Goal: Transaction & Acquisition: Purchase product/service

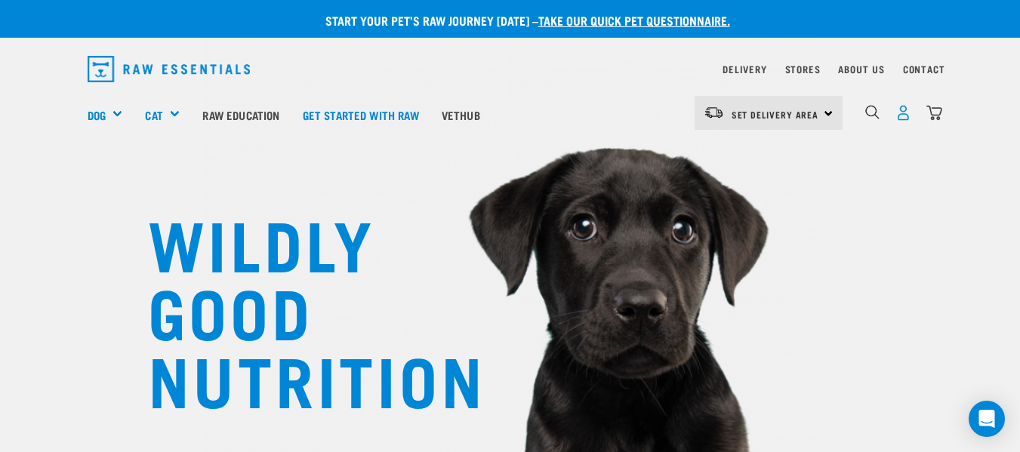
click at [908, 115] on img "dropdown navigation" at bounding box center [904, 113] width 16 height 16
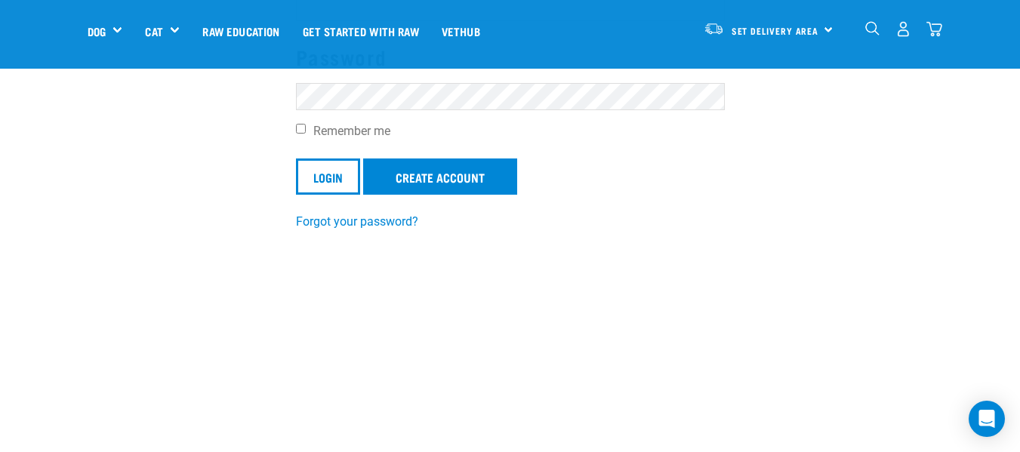
scroll to position [252, 0]
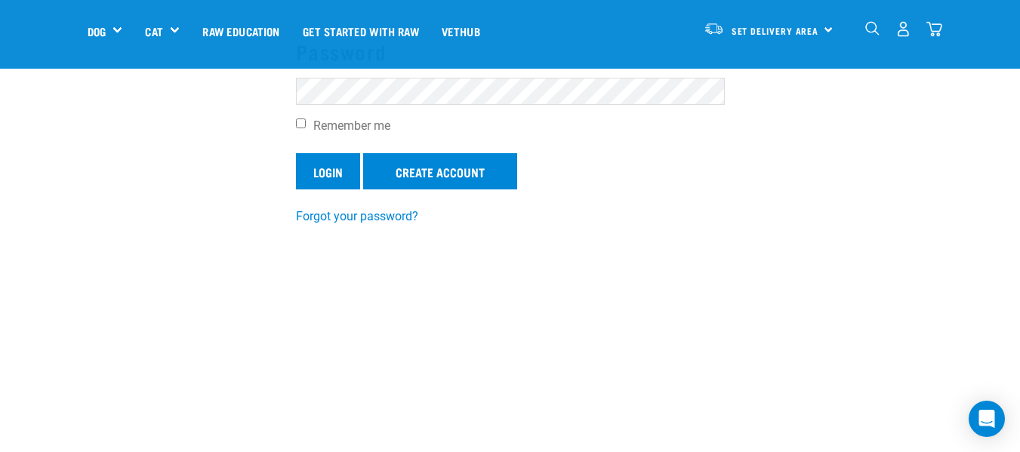
type input "teresa.maggie@xtra.co.nz"
click at [334, 171] on input "Login" at bounding box center [328, 171] width 64 height 36
click at [316, 171] on input "Login" at bounding box center [328, 171] width 64 height 36
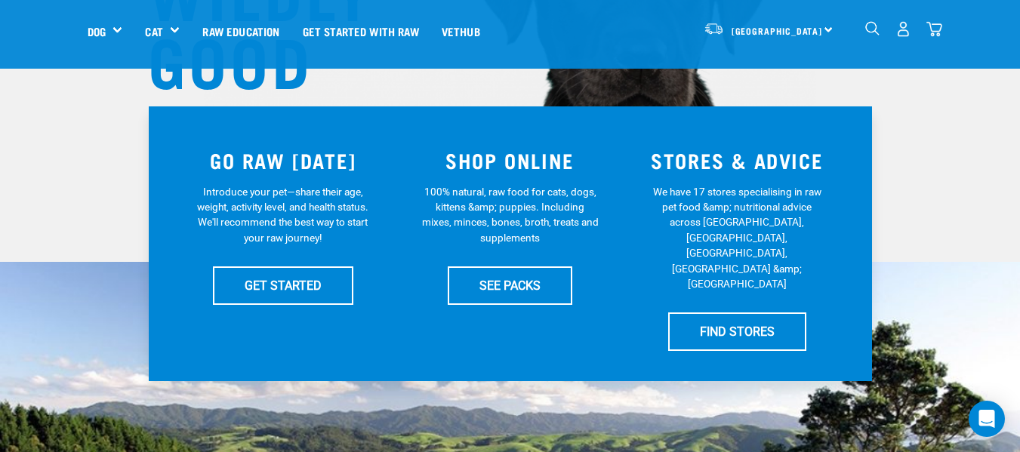
scroll to position [453, 0]
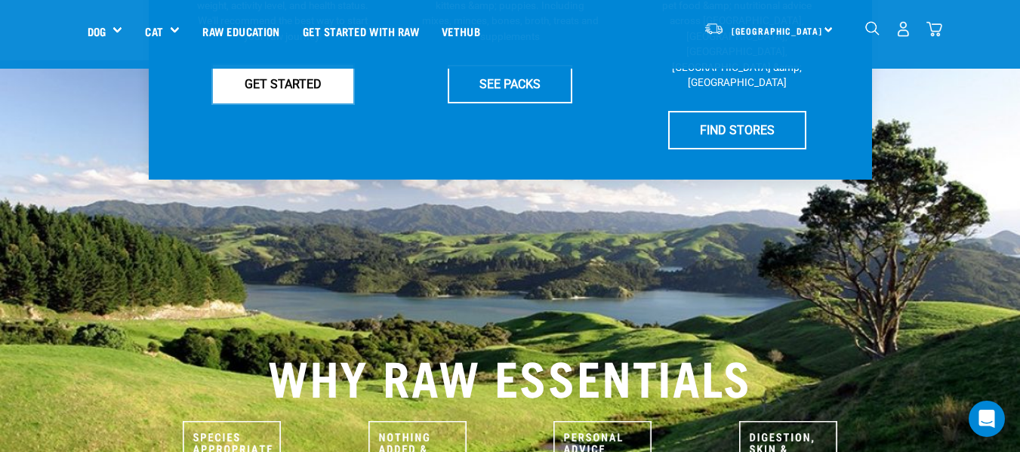
click at [287, 75] on link "GET STARTED" at bounding box center [283, 84] width 140 height 38
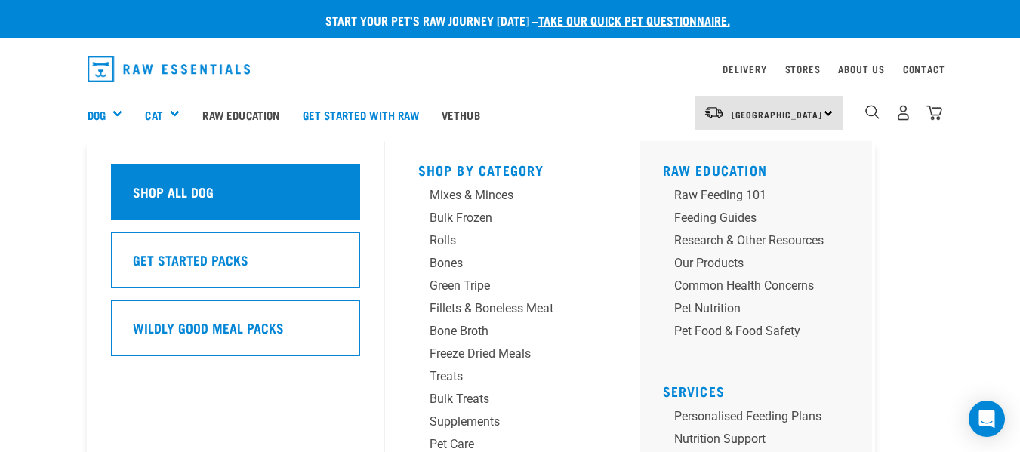
click at [157, 190] on h5 "Shop All Dog" at bounding box center [173, 192] width 81 height 20
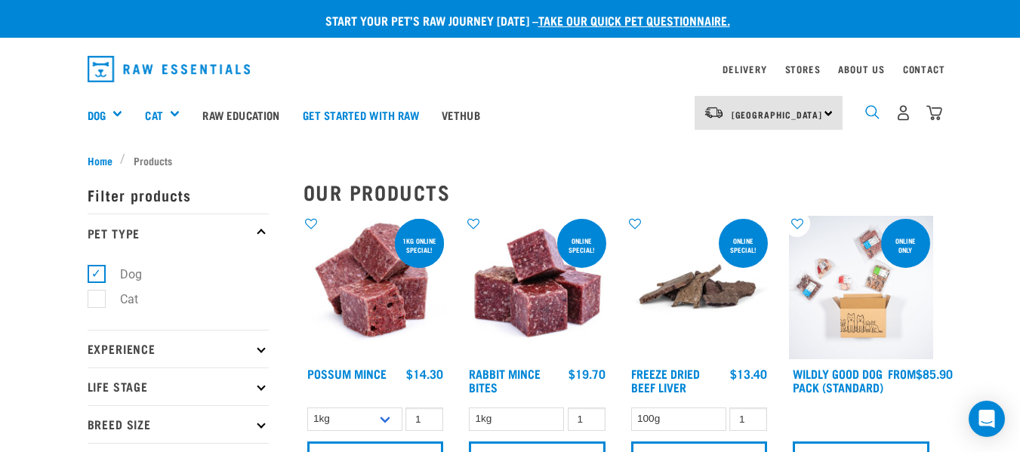
click at [873, 115] on img "dropdown navigation" at bounding box center [873, 112] width 14 height 14
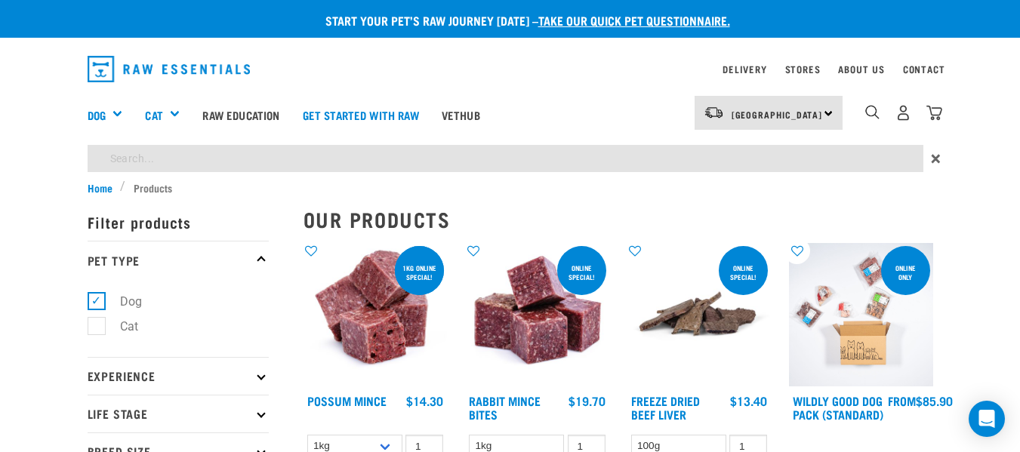
click at [819, 163] on input "search" at bounding box center [506, 158] width 836 height 27
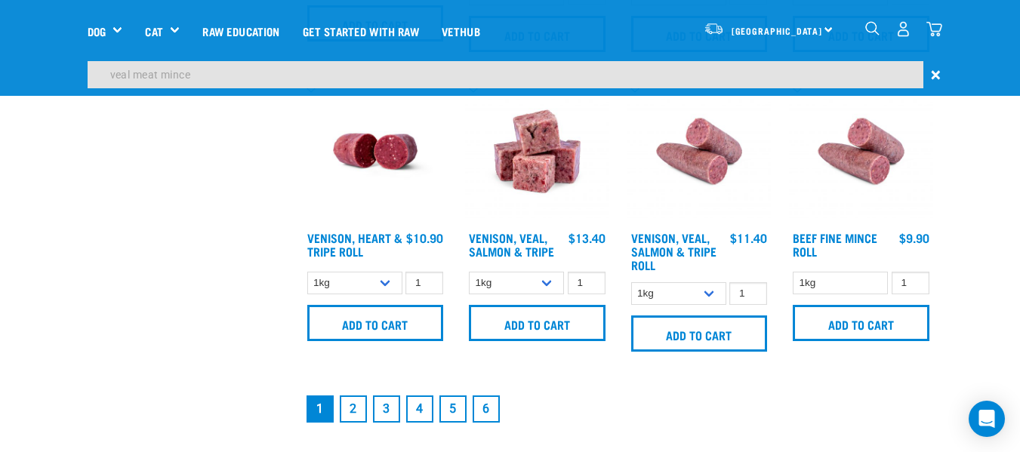
scroll to position [2166, 0]
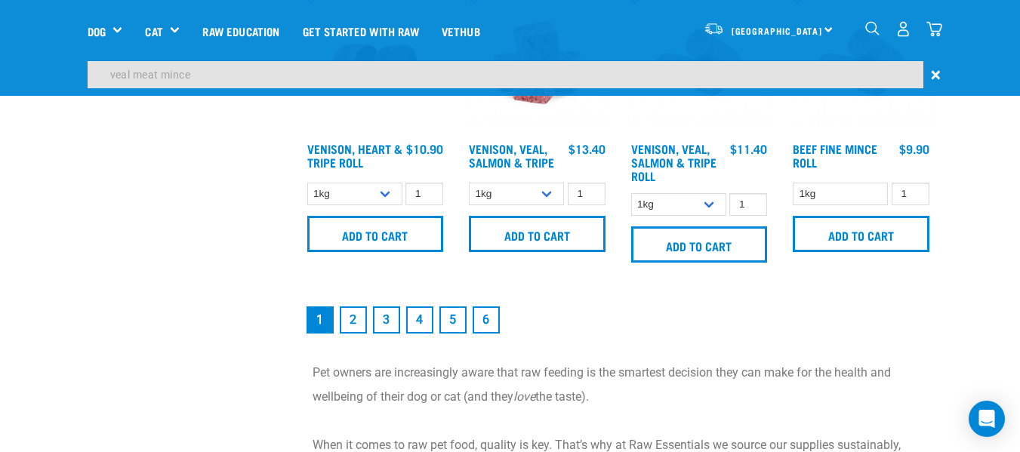
type input "veal meat mince"
click at [348, 320] on link "2" at bounding box center [353, 320] width 27 height 27
click at [351, 323] on link "2" at bounding box center [353, 320] width 27 height 27
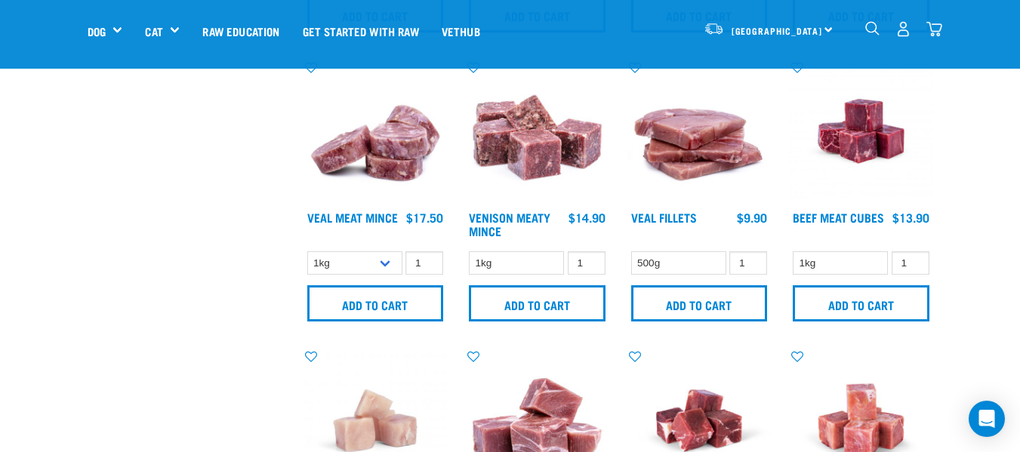
scroll to position [1158, 0]
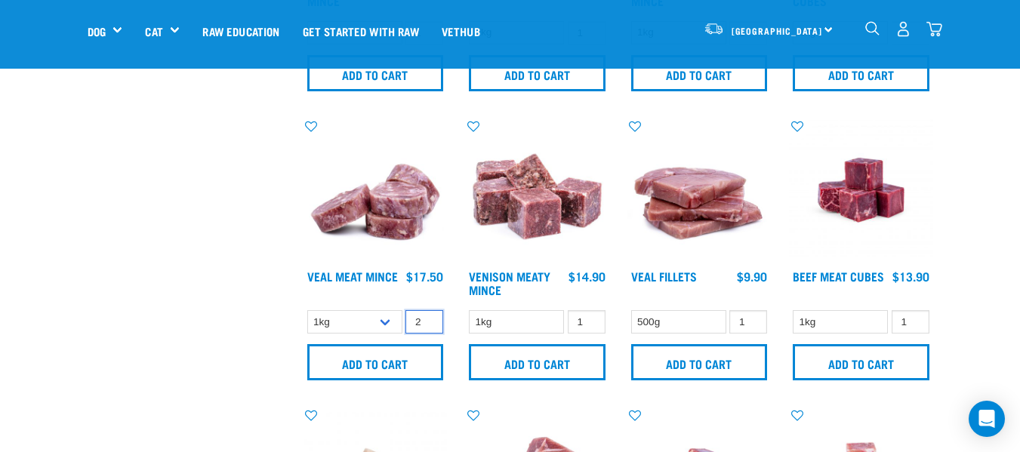
click at [429, 316] on input "2" at bounding box center [425, 321] width 38 height 23
click at [429, 316] on input "3" at bounding box center [425, 321] width 38 height 23
click at [429, 316] on input "4" at bounding box center [425, 321] width 38 height 23
click at [429, 316] on input "5" at bounding box center [425, 321] width 38 height 23
type input "6"
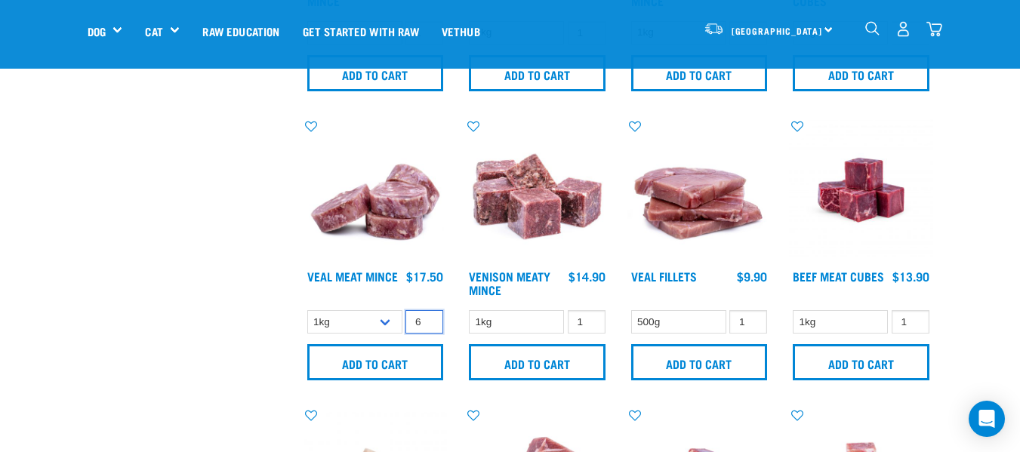
click at [429, 317] on input "6" at bounding box center [425, 321] width 38 height 23
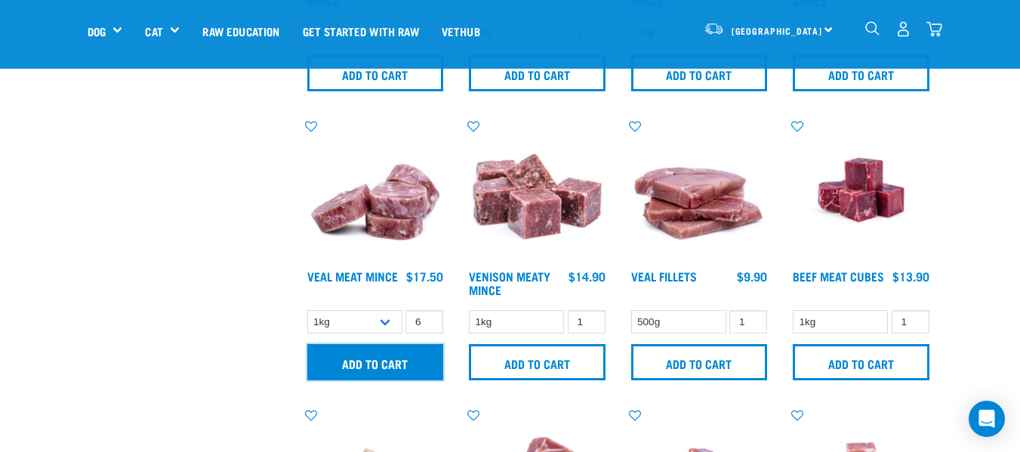
click at [384, 366] on input "Add to cart" at bounding box center [375, 362] width 137 height 36
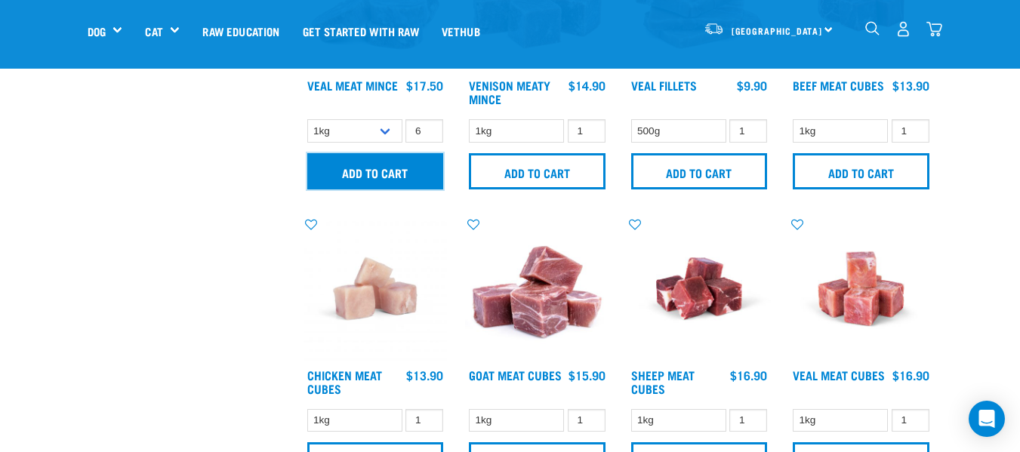
scroll to position [1360, 0]
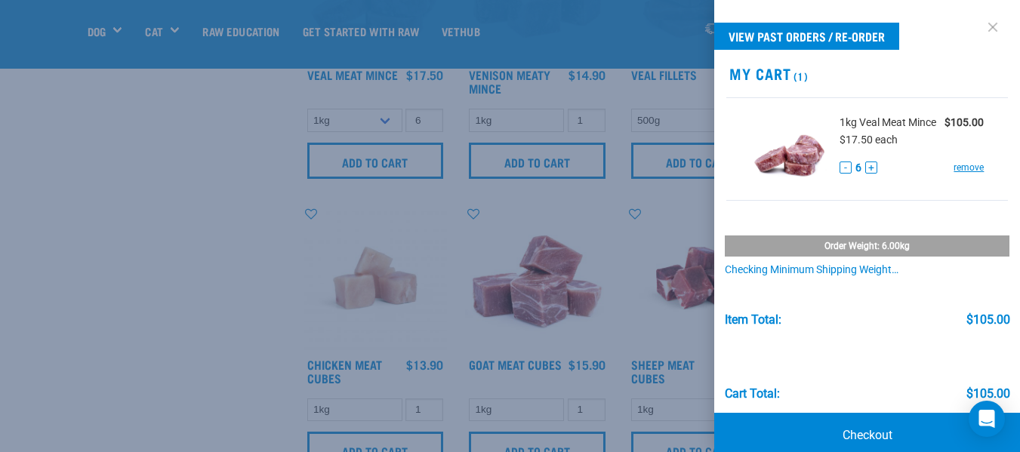
click at [983, 23] on link at bounding box center [993, 27] width 24 height 24
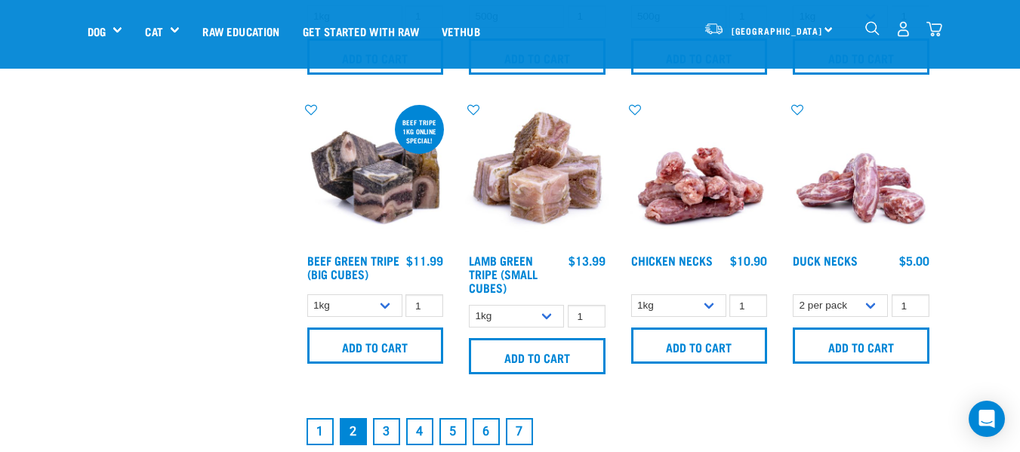
scroll to position [2115, 0]
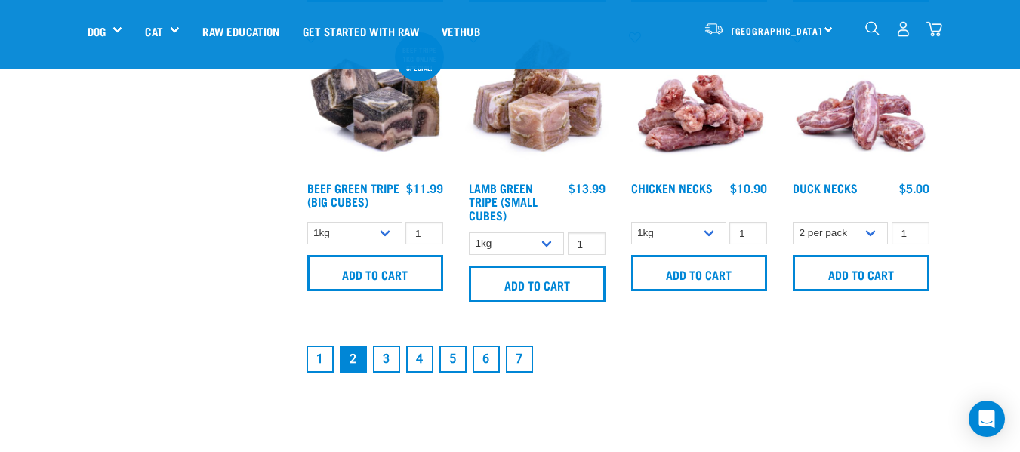
click at [398, 366] on link "3" at bounding box center [386, 359] width 27 height 27
click at [389, 363] on link "3" at bounding box center [386, 359] width 27 height 27
click at [387, 369] on link "3" at bounding box center [386, 359] width 27 height 27
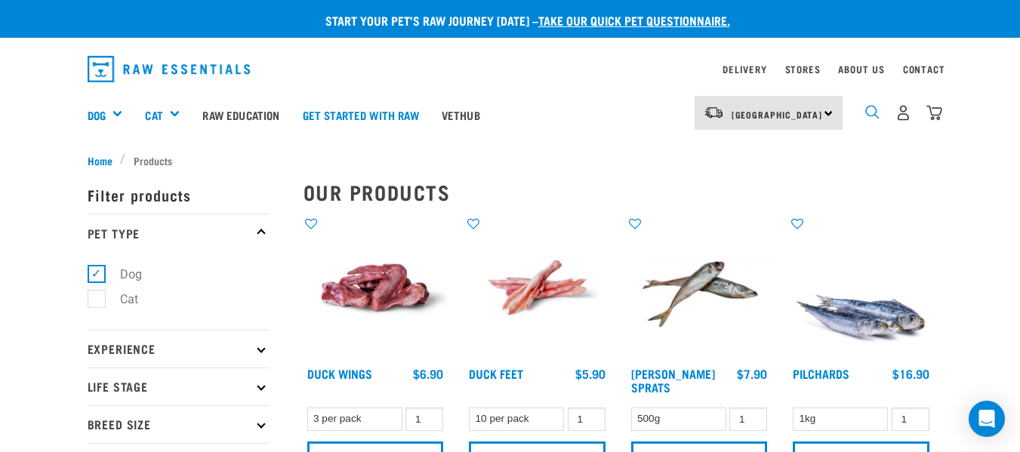
click at [874, 110] on img "dropdown navigation" at bounding box center [873, 112] width 14 height 14
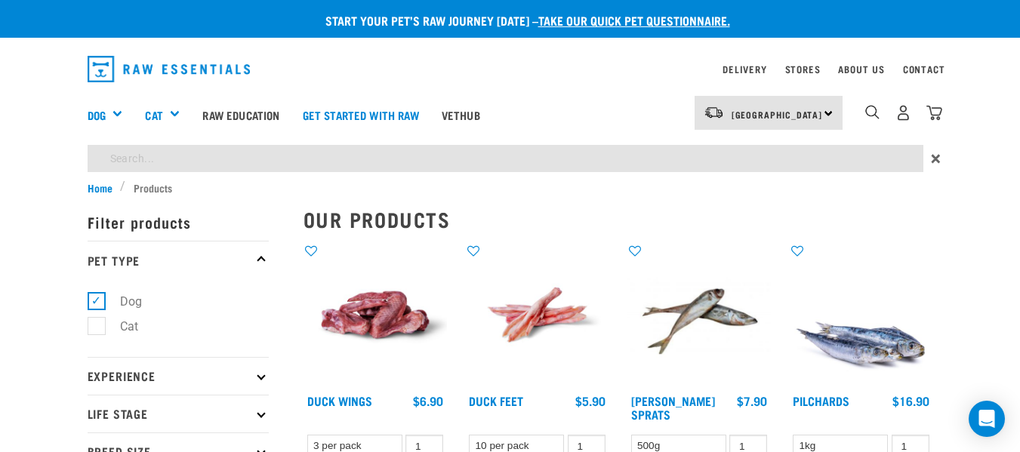
click at [152, 165] on input "search" at bounding box center [506, 158] width 836 height 27
type input "veal"
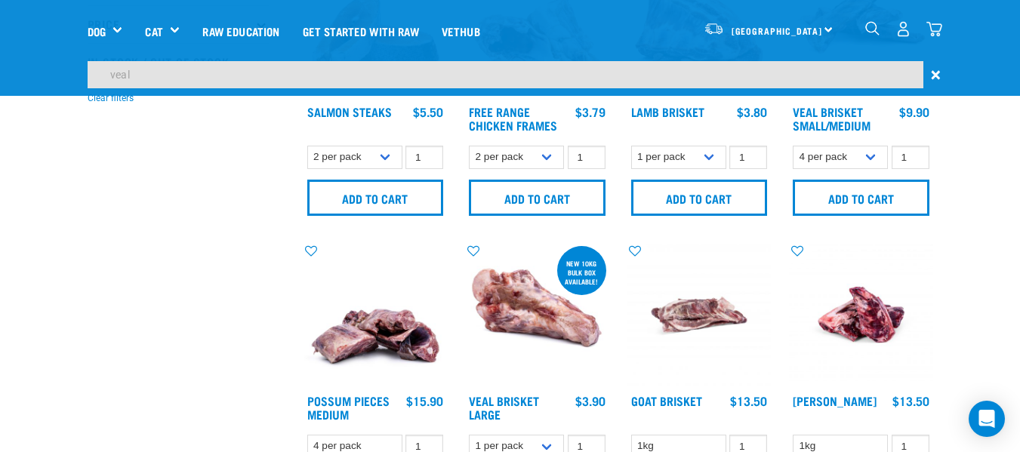
scroll to position [604, 0]
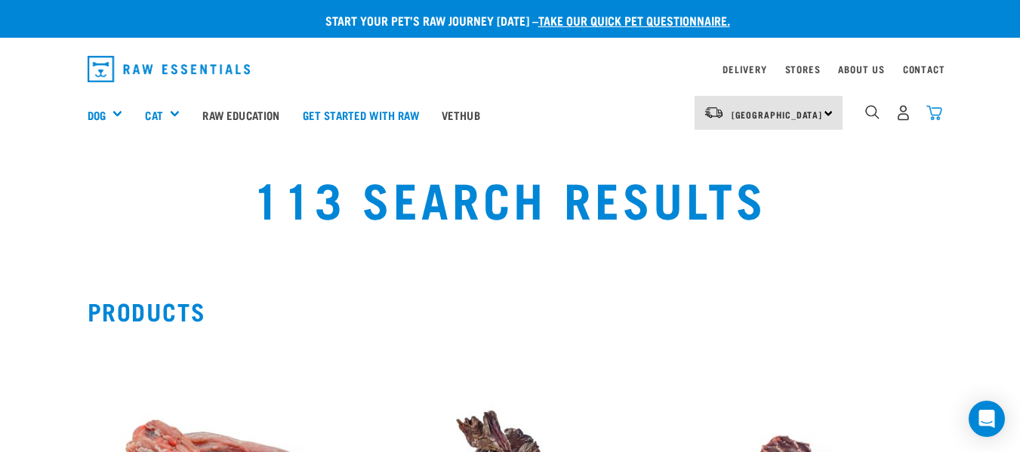
click at [938, 106] on img "dropdown navigation" at bounding box center [935, 113] width 16 height 16
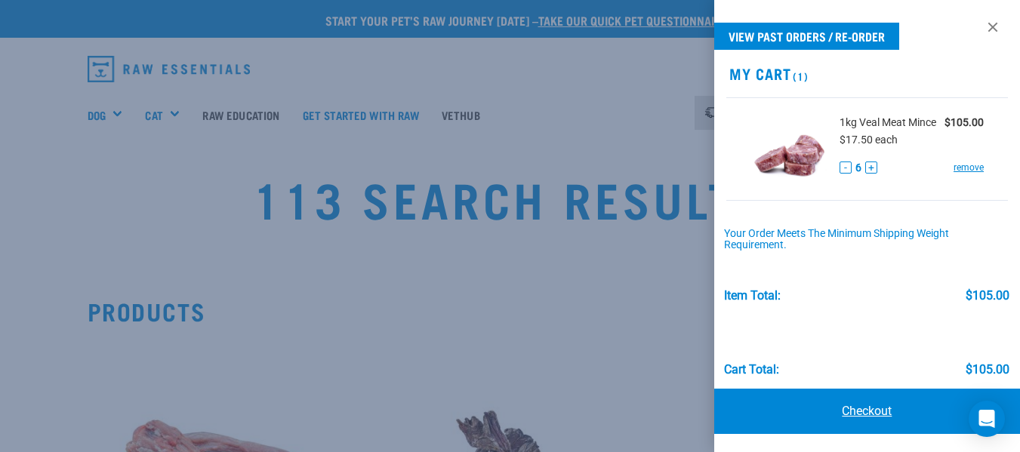
click at [868, 418] on link "Checkout" at bounding box center [868, 411] width 306 height 45
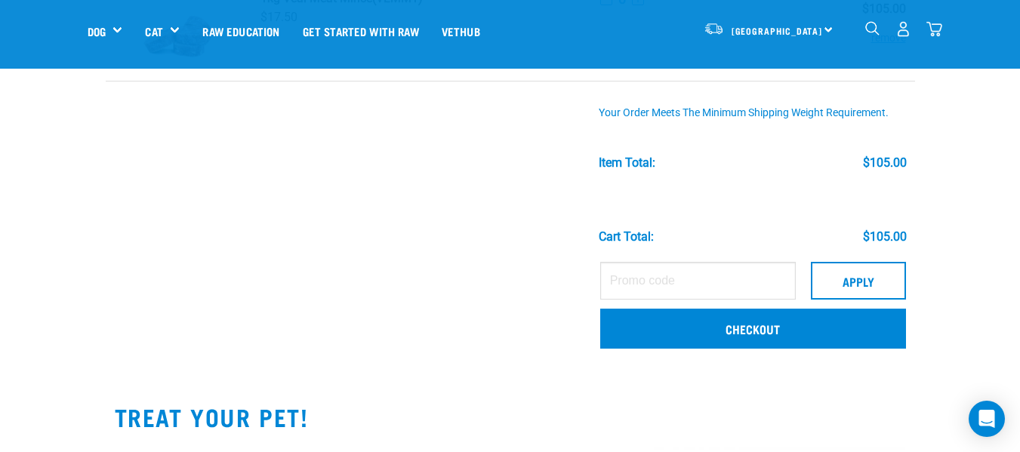
scroll to position [160, 0]
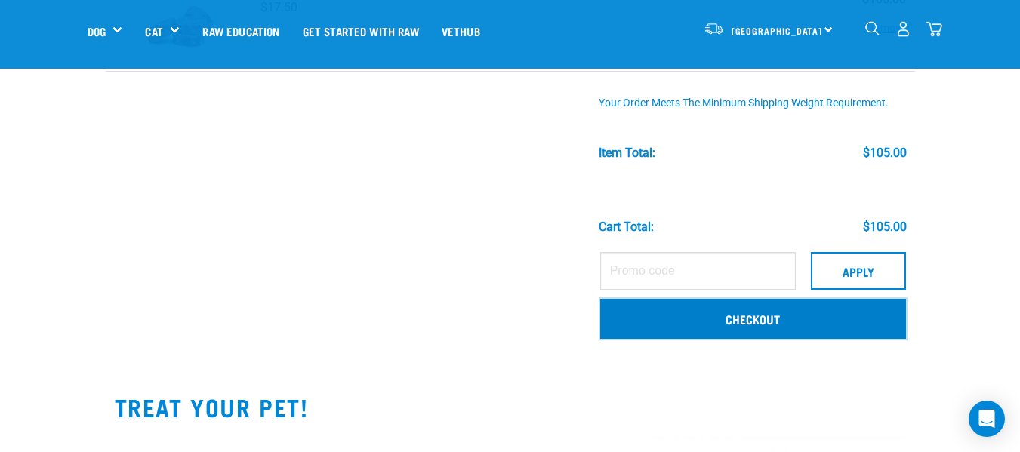
click at [736, 313] on link "Checkout" at bounding box center [753, 318] width 306 height 39
click at [746, 316] on link "Checkout" at bounding box center [753, 318] width 306 height 39
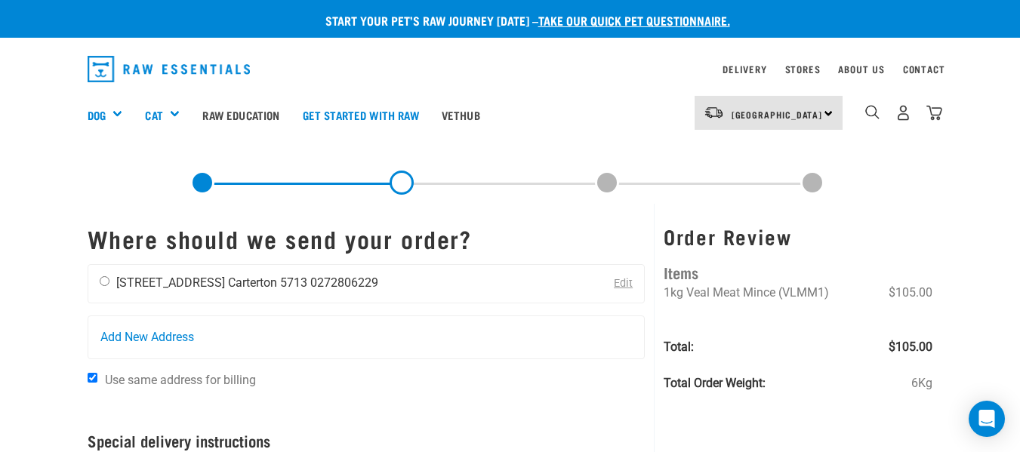
click at [103, 281] on input "radio" at bounding box center [105, 281] width 10 height 10
radio input "true"
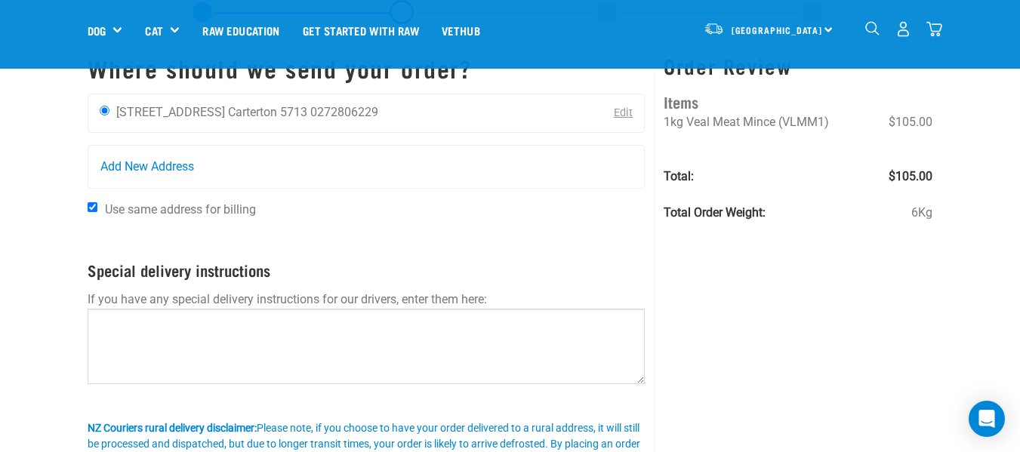
scroll to position [51, 0]
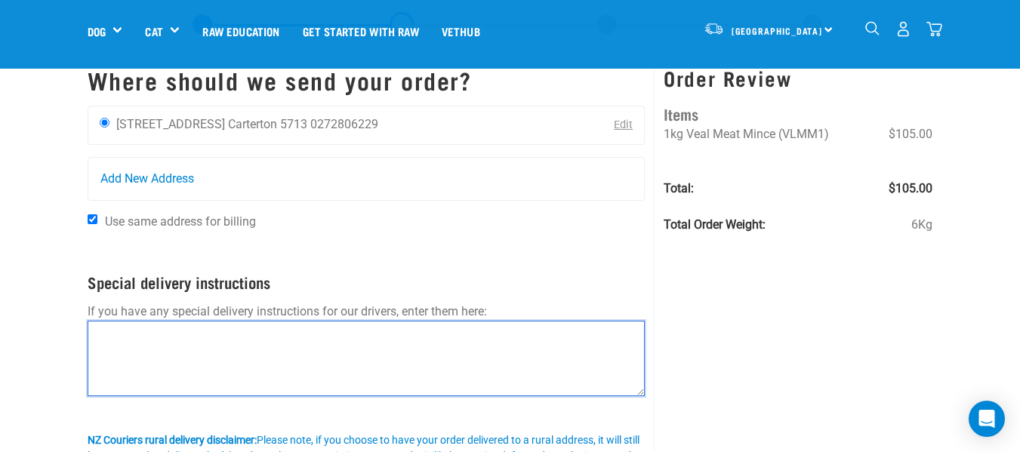
click at [171, 348] on textarea at bounding box center [367, 359] width 558 height 76
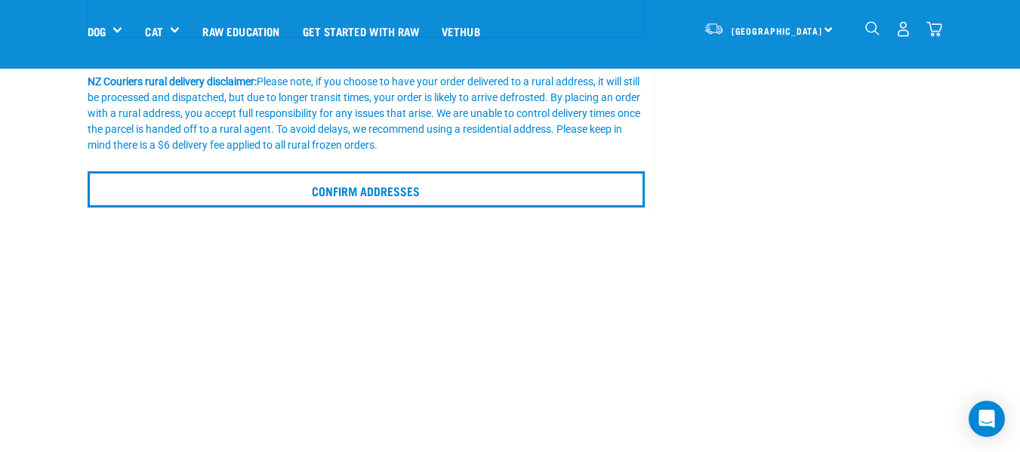
scroll to position [418, 0]
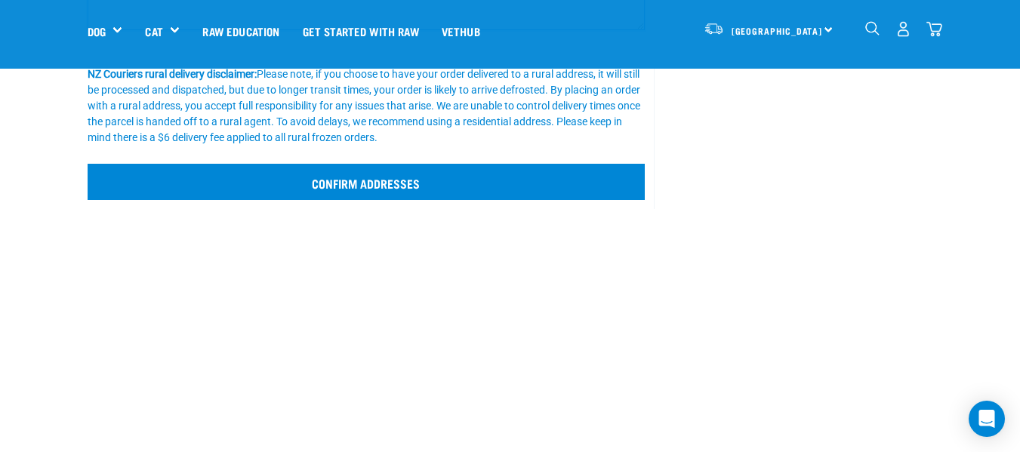
type textarea "Please leave on front porch/deck"
click at [378, 182] on input "Confirm addresses" at bounding box center [367, 182] width 558 height 36
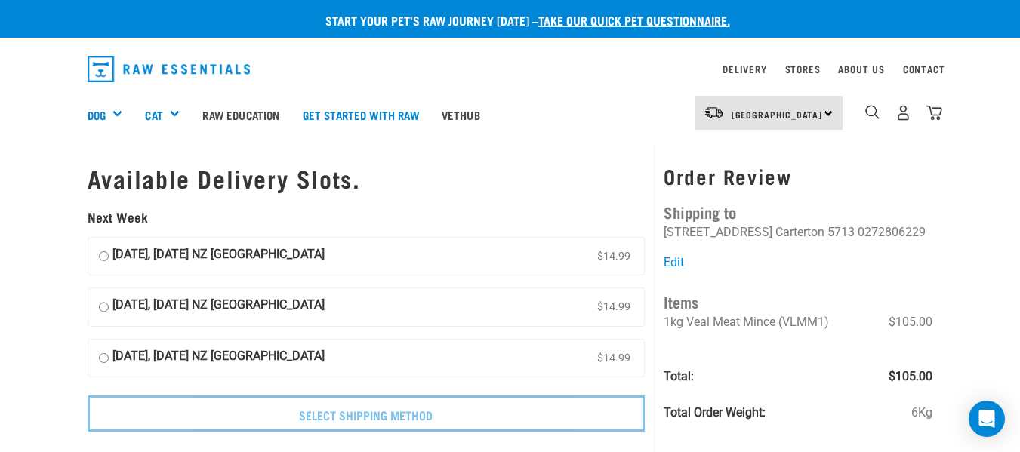
click at [107, 310] on input "[DATE], [DATE] NZ [GEOGRAPHIC_DATA] $14.99" at bounding box center [104, 307] width 10 height 23
radio input "true"
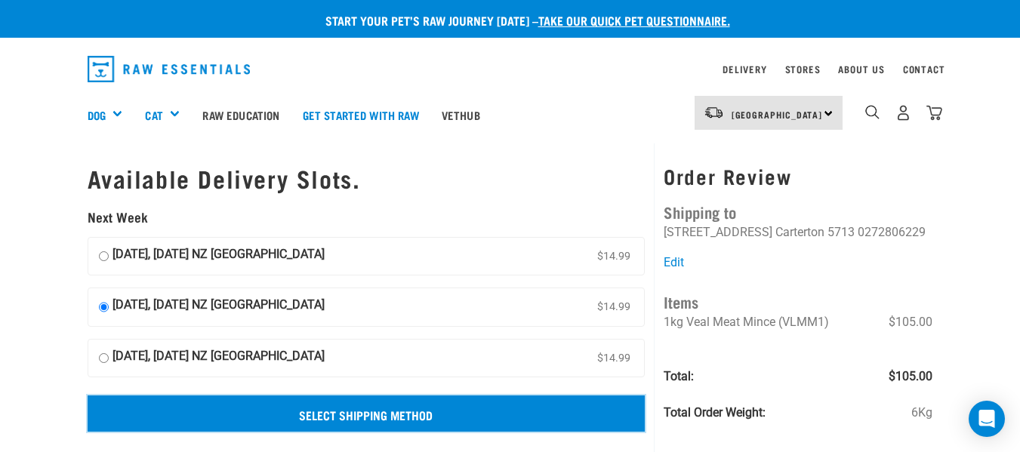
click at [374, 408] on input "Select Shipping Method" at bounding box center [367, 414] width 558 height 36
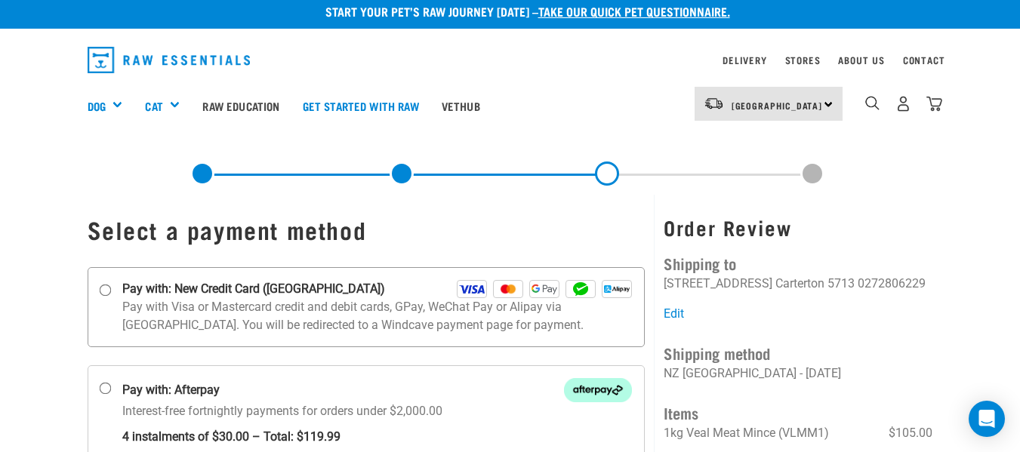
scroll to position [151, 0]
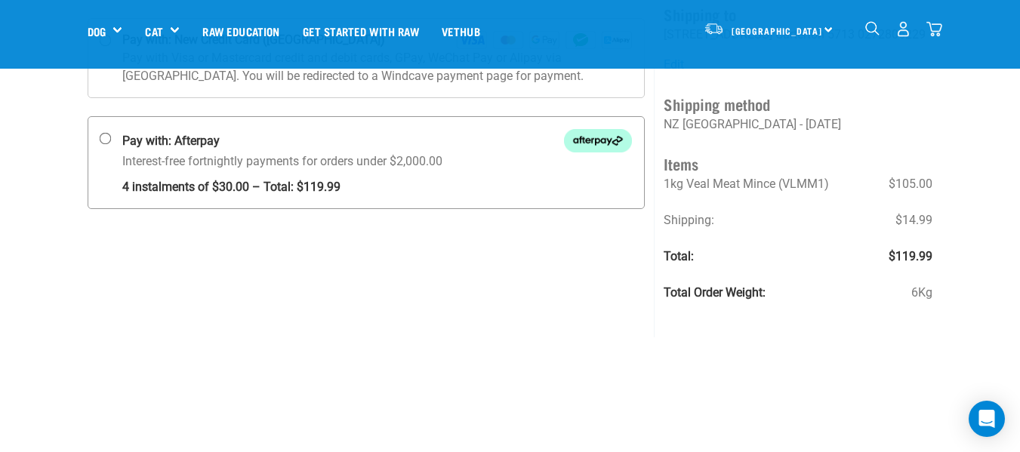
click at [110, 140] on input "Pay with: Afterpay Interest-free fortnightly payments for orders under $2,000.00" at bounding box center [105, 139] width 12 height 12
radio input "true"
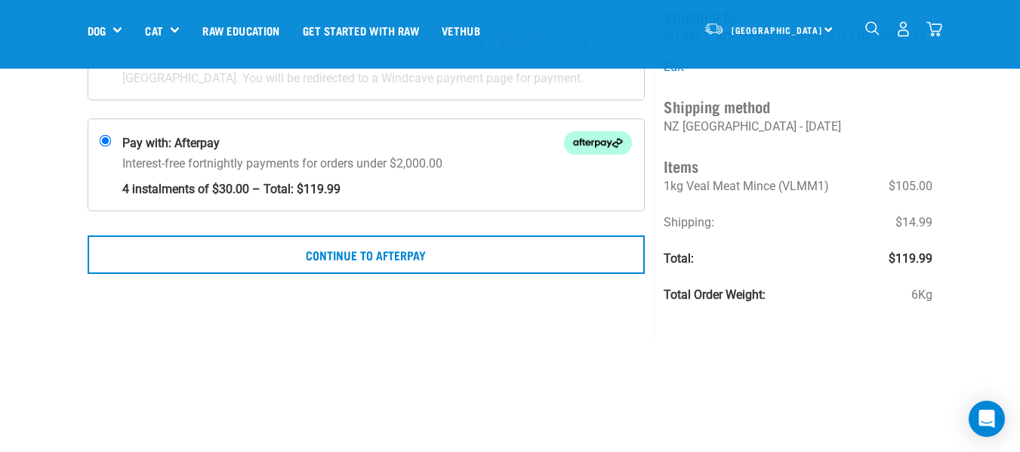
scroll to position [151, 0]
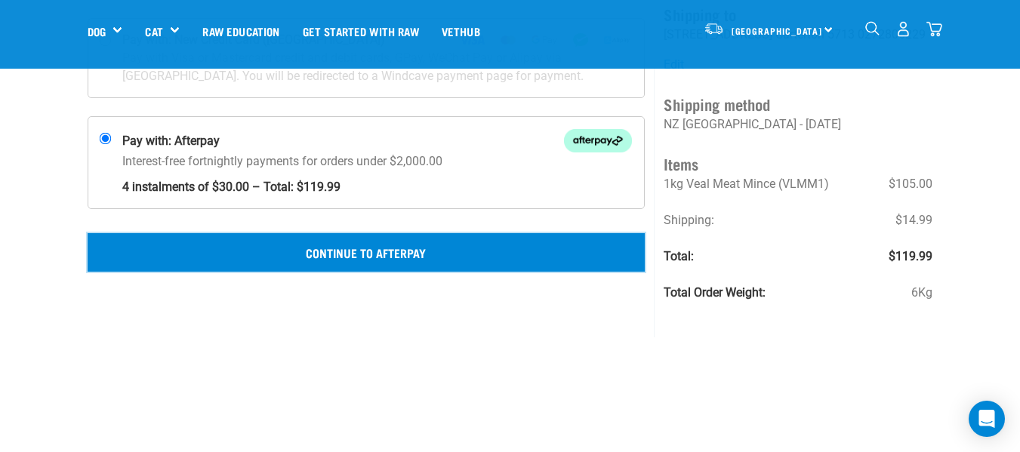
click at [362, 242] on button "Continue to Afterpay" at bounding box center [367, 252] width 558 height 38
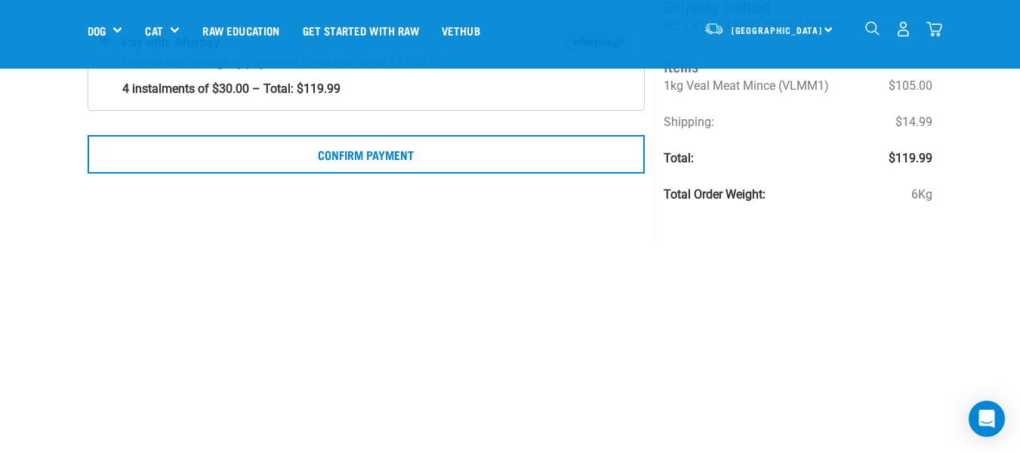
scroll to position [252, 0]
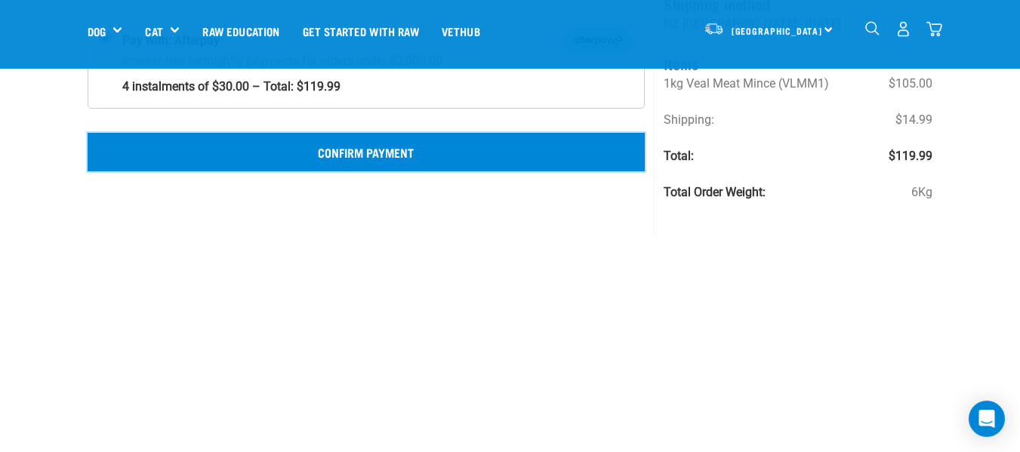
click at [384, 147] on button "Confirm Payment" at bounding box center [367, 152] width 558 height 38
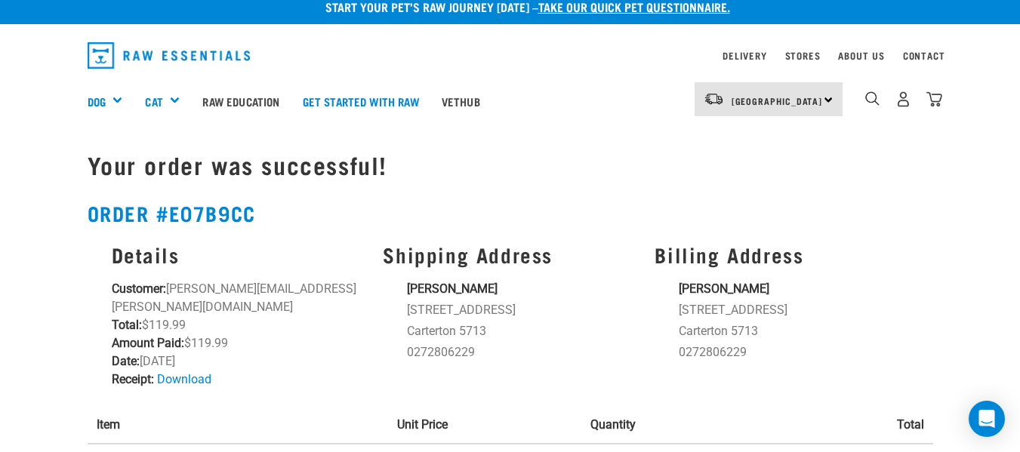
scroll to position [11, 0]
